Goal: Task Accomplishment & Management: Complete application form

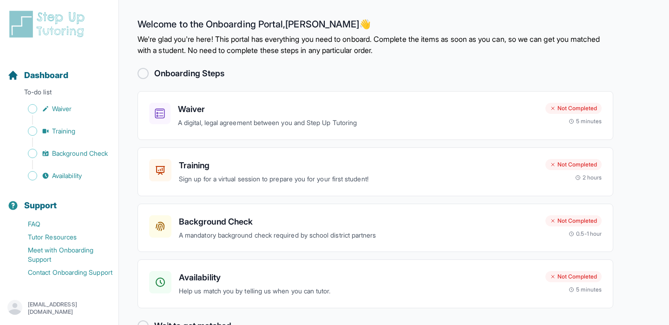
scroll to position [26, 0]
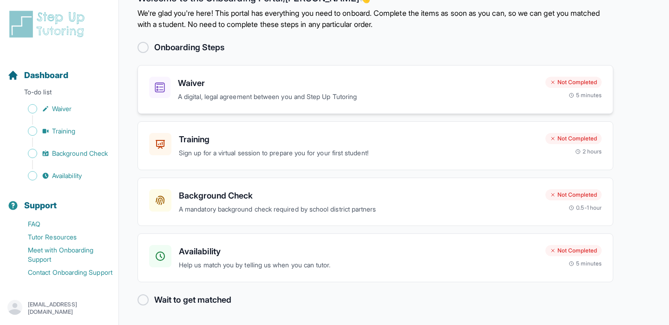
click at [282, 86] on h3 "Waiver" at bounding box center [358, 83] width 360 height 13
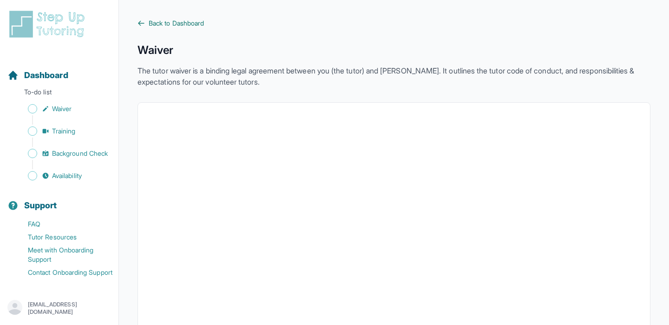
click at [156, 25] on span "Back to Dashboard" at bounding box center [176, 23] width 55 height 9
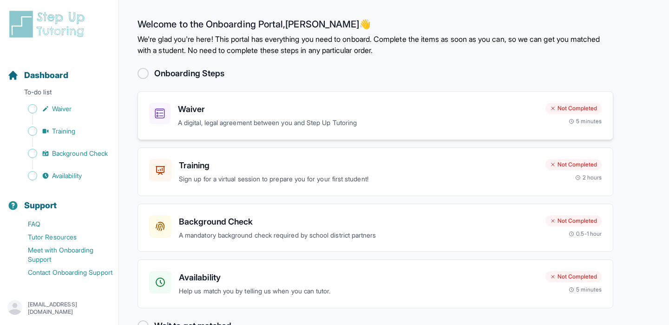
click at [300, 127] on p "A digital, legal agreement between you and Step Up Tutoring" at bounding box center [358, 123] width 360 height 11
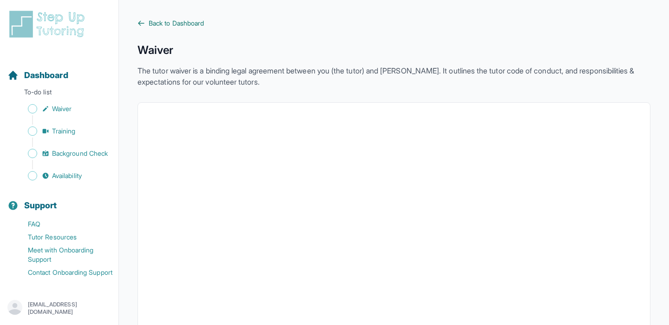
click at [172, 25] on span "Back to Dashboard" at bounding box center [176, 23] width 55 height 9
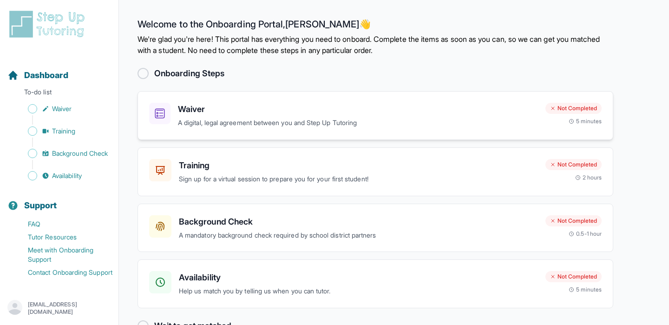
scroll to position [26, 0]
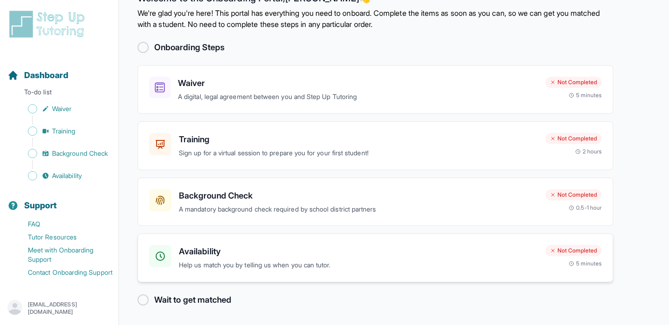
click at [297, 254] on h3 "Availability" at bounding box center [358, 251] width 359 height 13
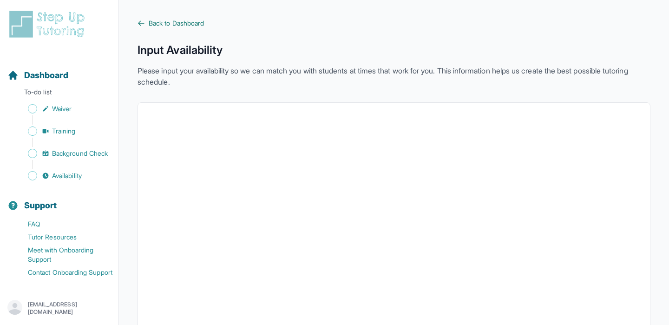
click at [180, 27] on span "Back to Dashboard" at bounding box center [176, 23] width 55 height 9
